Goal: Transaction & Acquisition: Book appointment/travel/reservation

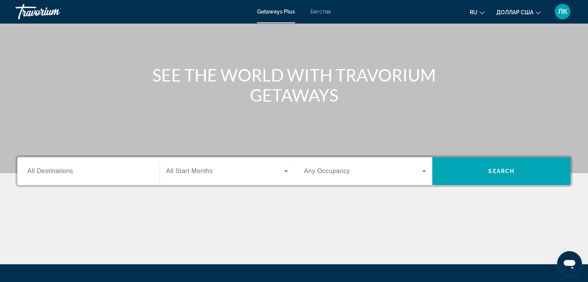
scroll to position [77, 0]
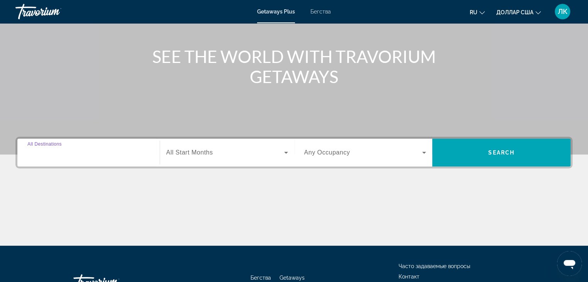
click at [71, 157] on input "Destination All Destinations" at bounding box center [88, 152] width 122 height 9
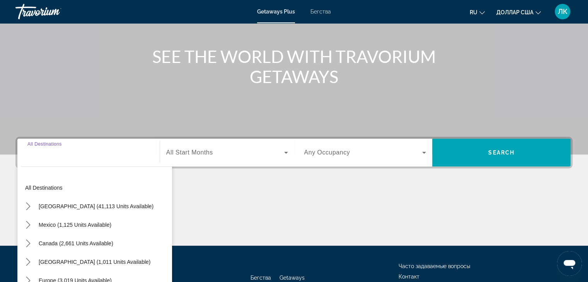
scroll to position [136, 0]
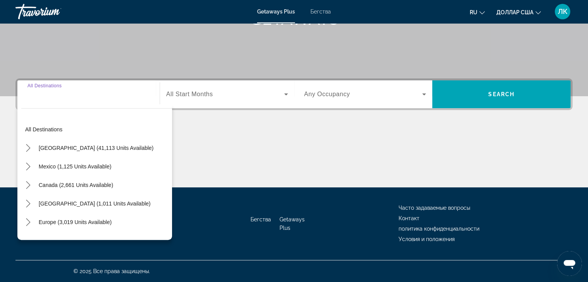
click at [42, 99] on input "Destination All Destinations" at bounding box center [88, 94] width 122 height 9
click at [35, 102] on div "Виджет поиска" at bounding box center [88, 94] width 122 height 22
click at [57, 88] on div "Destination All Destinations" at bounding box center [88, 94] width 122 height 22
click at [207, 95] on span "All Start Months" at bounding box center [189, 94] width 47 height 7
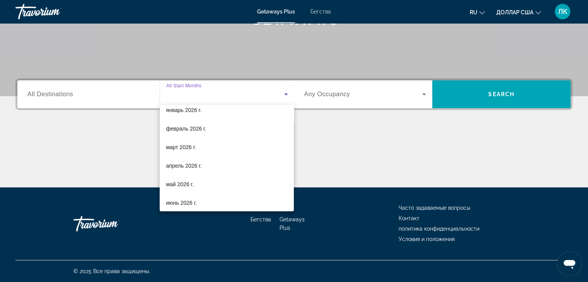
scroll to position [88, 0]
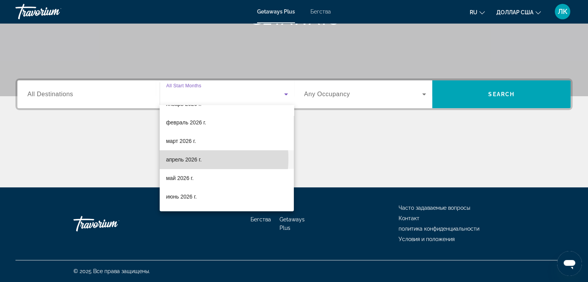
click at [176, 158] on font "апрель 2026 г." at bounding box center [184, 160] width 36 height 6
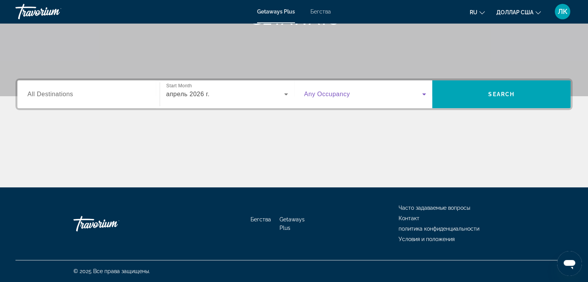
click at [382, 95] on span "Виджет поиска" at bounding box center [363, 94] width 118 height 9
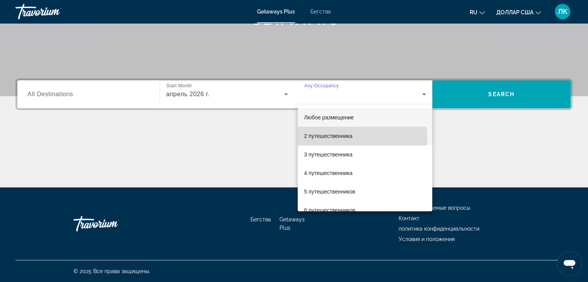
click at [351, 138] on font "2 путешественника" at bounding box center [328, 136] width 48 height 6
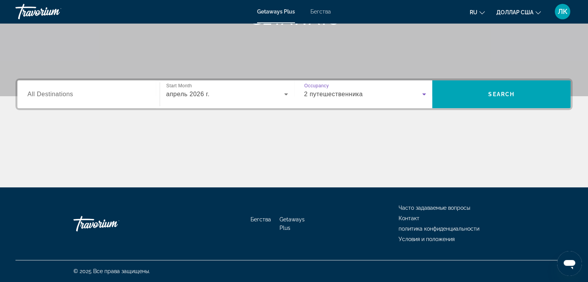
click at [99, 95] on input "Destination All Destinations" at bounding box center [88, 94] width 122 height 9
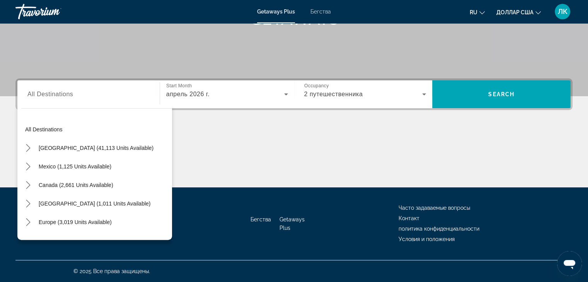
click at [35, 101] on div "Виджет поиска" at bounding box center [88, 94] width 122 height 22
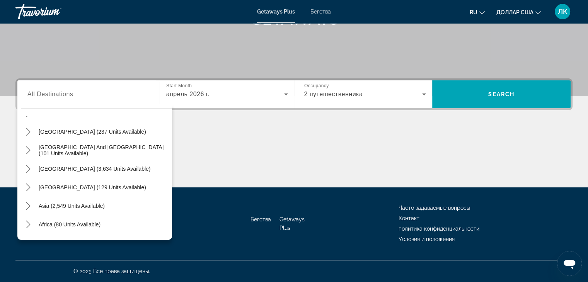
scroll to position [125, 0]
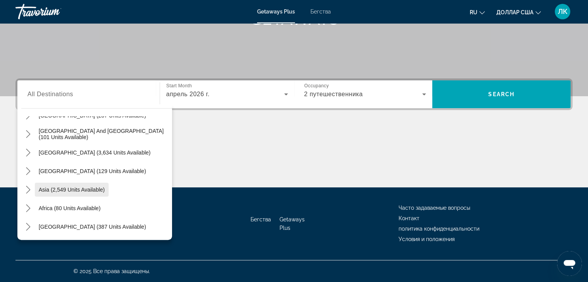
click at [38, 185] on span "Select destination: Asia (2,549 units available)" at bounding box center [72, 190] width 74 height 19
type input "**********"
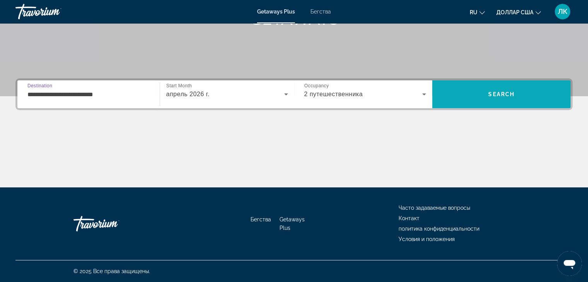
click at [500, 96] on span "Search" at bounding box center [501, 94] width 26 height 6
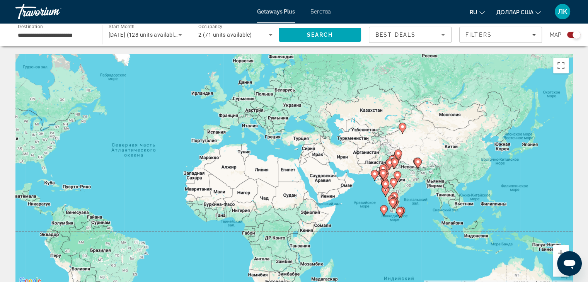
drag, startPoint x: 415, startPoint y: 177, endPoint x: 267, endPoint y: 167, distance: 148.0
click at [272, 167] on div "Чтобы активировать перетаскивание с помощью клавиатуры, нажмите Alt + Ввод. Пос…" at bounding box center [293, 170] width 557 height 232
click at [268, 167] on div "Чтобы активировать перетаскивание с помощью клавиатуры, нажмите Alt + Ввод. Пос…" at bounding box center [293, 170] width 557 height 232
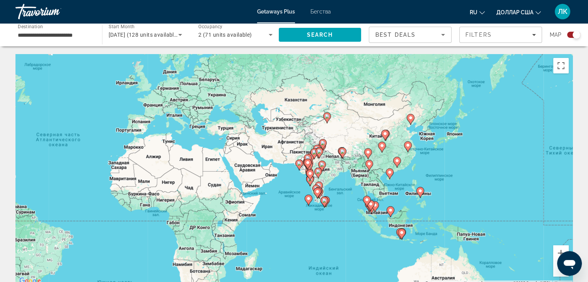
drag, startPoint x: 409, startPoint y: 194, endPoint x: 302, endPoint y: 180, distance: 108.3
click at [302, 181] on div "Чтобы активировать перетаскивание с помощью клавиатуры, нажмите Alt + Ввод. Пос…" at bounding box center [293, 170] width 557 height 232
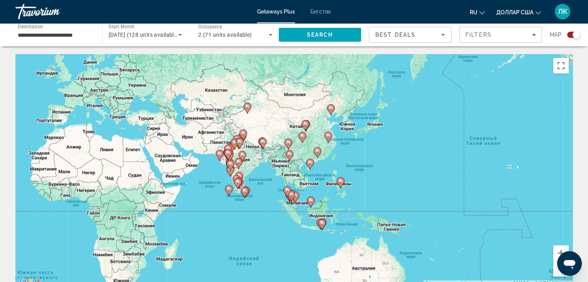
click at [293, 178] on div "Чтобы активировать перетаскивание с помощью клавиатуры, нажмите Alt + Ввод. Пос…" at bounding box center [293, 170] width 557 height 232
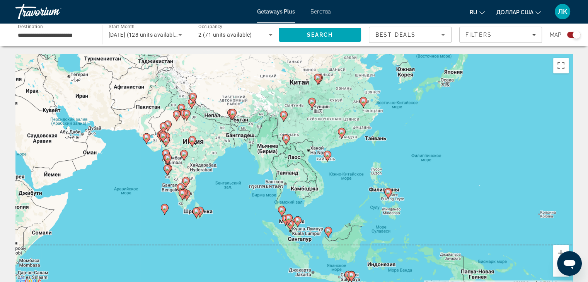
click at [326, 155] on image "Основное содержание" at bounding box center [327, 154] width 5 height 5
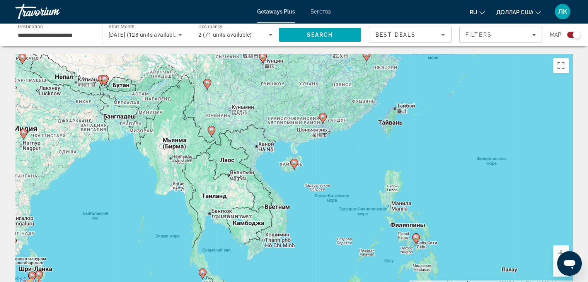
click at [291, 164] on icon "Основное содержание" at bounding box center [293, 164] width 7 height 10
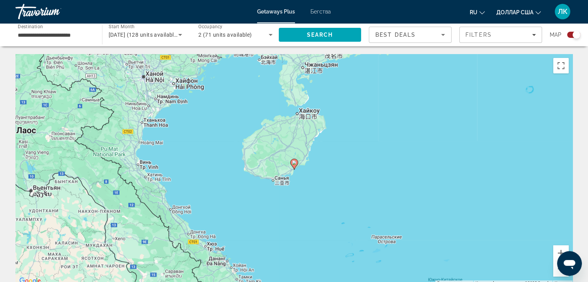
click at [290, 163] on gmp-advanced-marker "Основное содержание" at bounding box center [294, 164] width 8 height 12
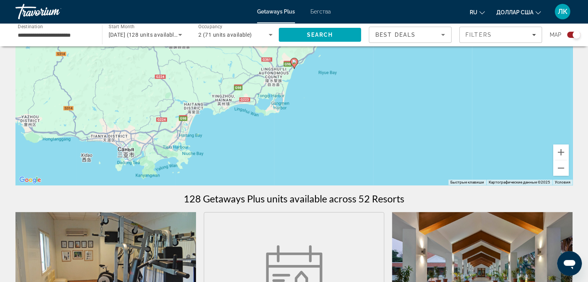
scroll to position [116, 0]
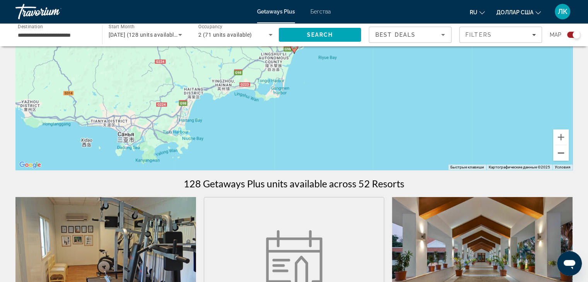
click at [558, 155] on button "Уменьшить" at bounding box center [560, 152] width 15 height 15
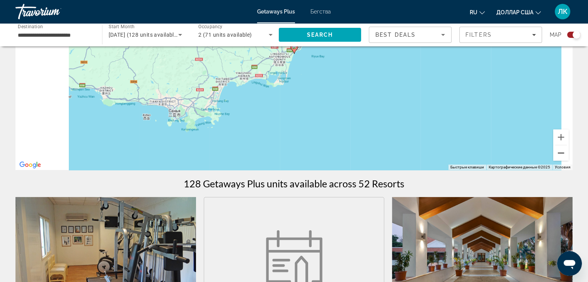
click at [558, 155] on button "Уменьшить" at bounding box center [560, 152] width 15 height 15
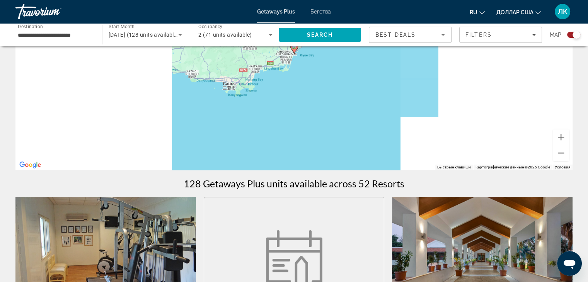
click at [558, 155] on button "Уменьшить" at bounding box center [560, 152] width 15 height 15
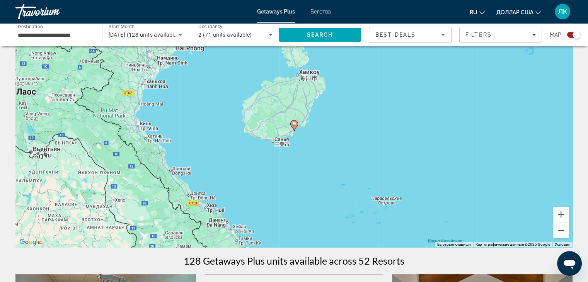
scroll to position [0, 0]
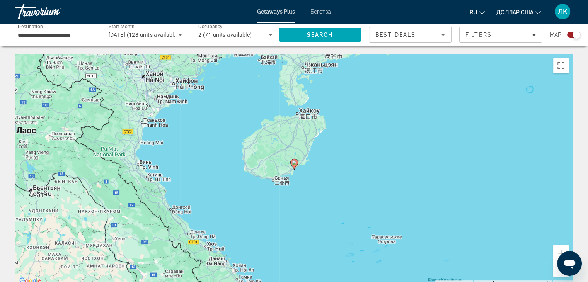
click at [557, 273] on button "Уменьшить" at bounding box center [560, 268] width 15 height 15
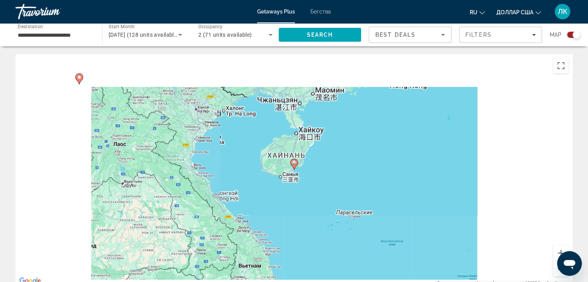
click at [557, 273] on button "Уменьшить" at bounding box center [560, 268] width 15 height 15
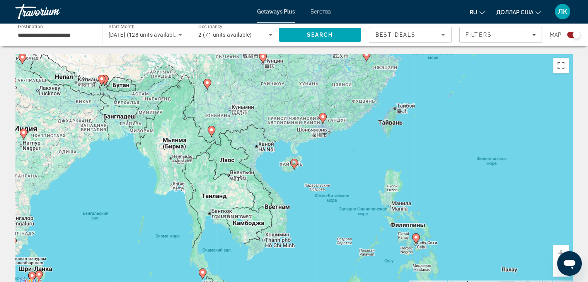
click at [557, 273] on button "Уменьшить" at bounding box center [560, 268] width 15 height 15
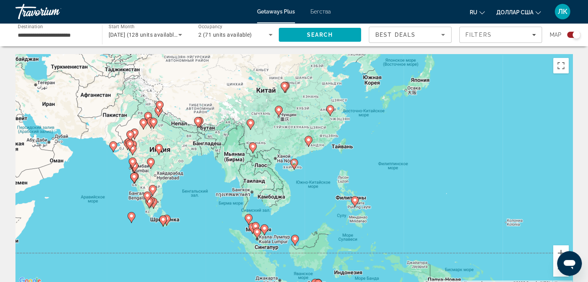
click at [557, 273] on button "Уменьшить" at bounding box center [560, 268] width 15 height 15
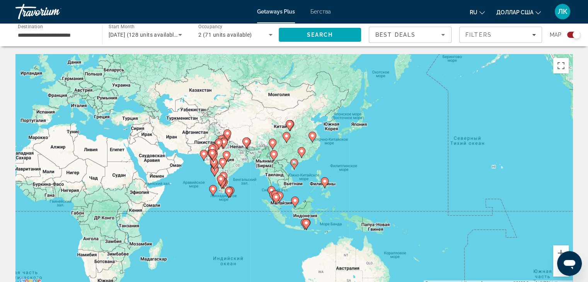
click at [304, 223] on image "Основное содержание" at bounding box center [306, 223] width 5 height 5
type input "**********"
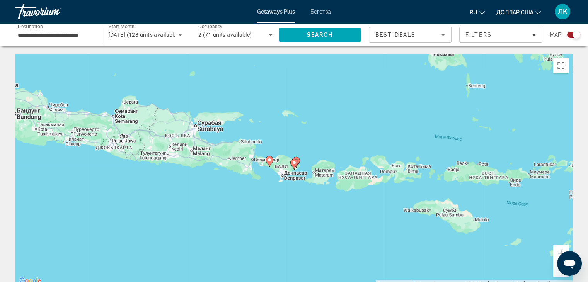
click at [291, 166] on gmp-advanced-marker "Основное содержание" at bounding box center [294, 164] width 8 height 12
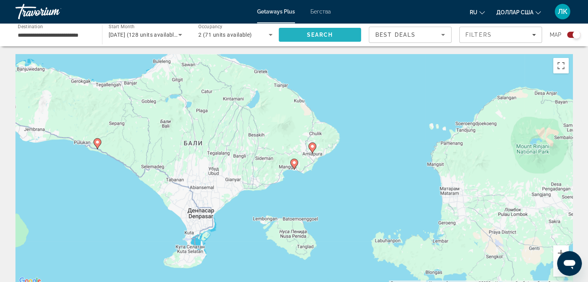
click at [319, 38] on span "Search" at bounding box center [320, 35] width 83 height 19
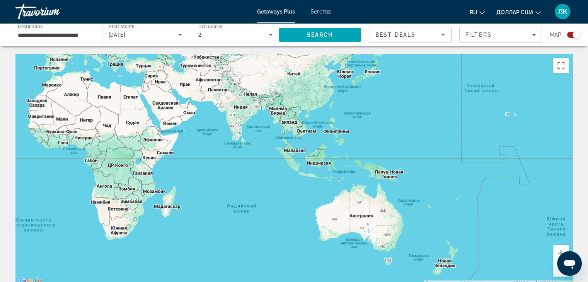
drag, startPoint x: 440, startPoint y: 165, endPoint x: 143, endPoint y: 85, distance: 307.6
click at [143, 85] on div "Основное содержание" at bounding box center [293, 170] width 557 height 232
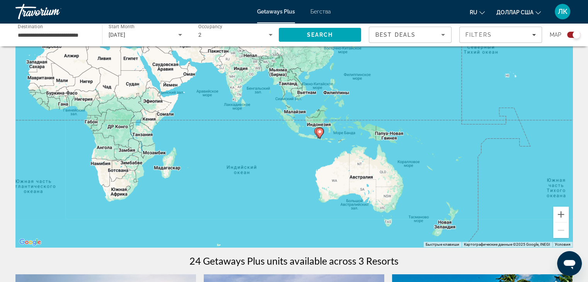
click at [321, 136] on icon "Основное содержание" at bounding box center [320, 133] width 8 height 11
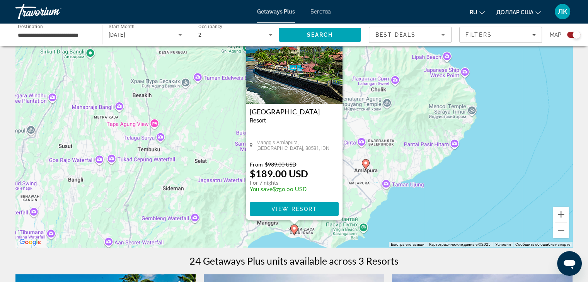
click at [363, 162] on image "Основное содержание" at bounding box center [365, 163] width 5 height 5
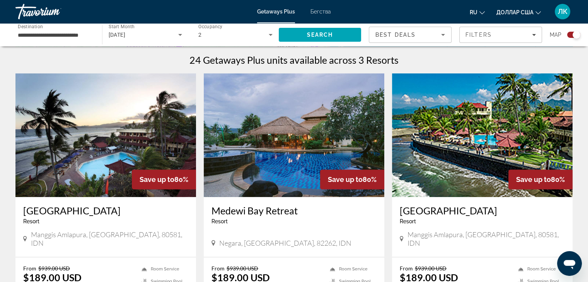
scroll to position [226, 0]
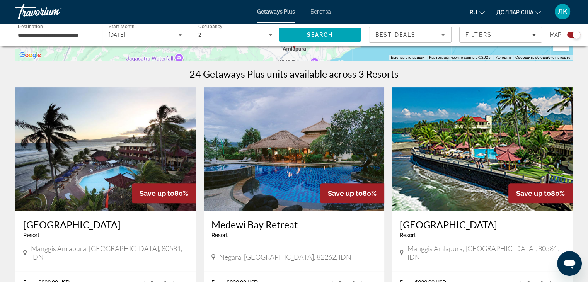
click at [260, 170] on img "Основное содержание" at bounding box center [294, 149] width 181 height 124
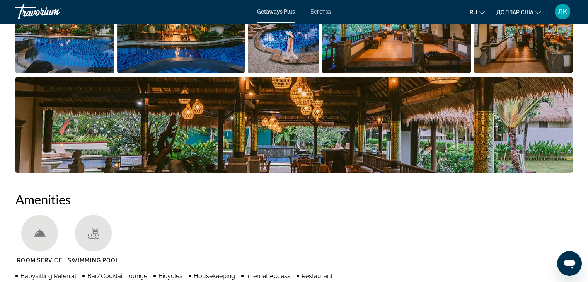
scroll to position [464, 0]
